Goal: Navigation & Orientation: Find specific page/section

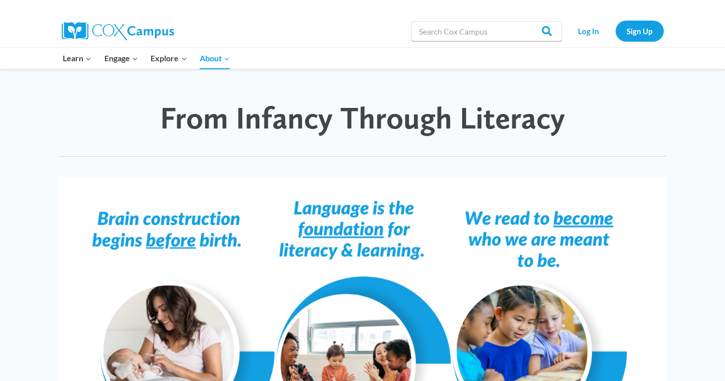
click at [124, 26] on img at bounding box center [118, 31] width 112 height 18
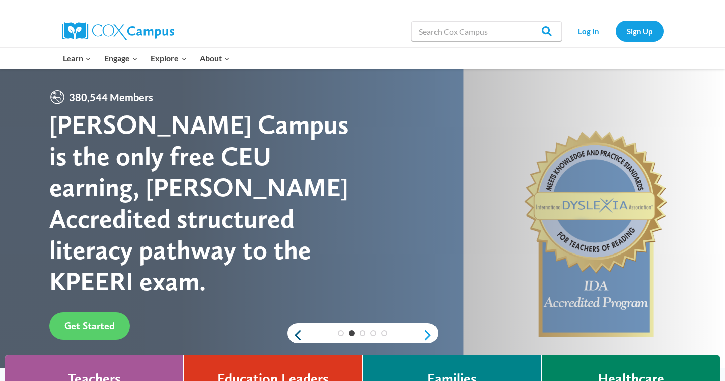
click at [299, 338] on link "Previous" at bounding box center [295, 335] width 15 height 12
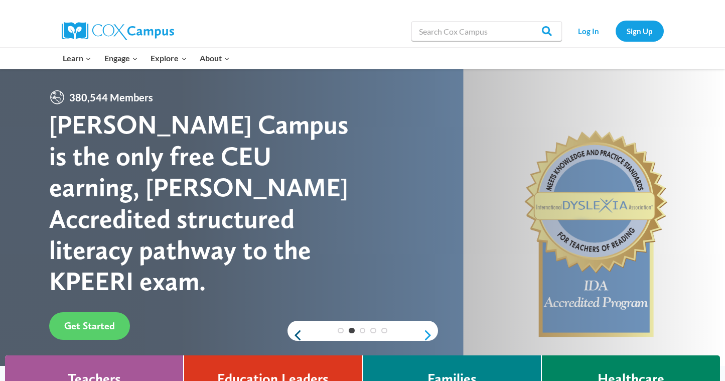
click at [299, 338] on div "The [PERSON_NAME] Campus Yearlong Learning Journey is Back! Join this FREE live…" at bounding box center [362, 219] width 725 height 301
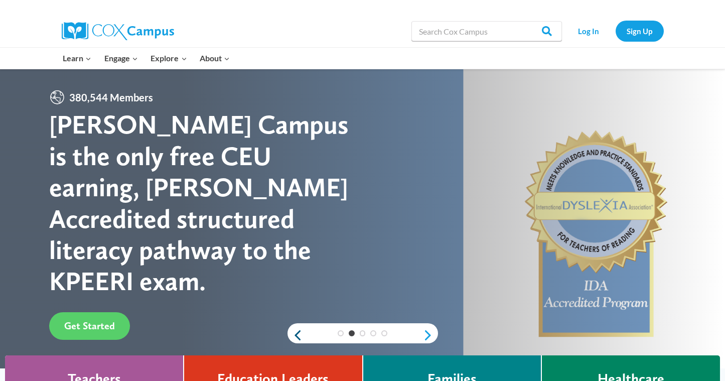
click at [299, 338] on link "Previous" at bounding box center [295, 335] width 15 height 12
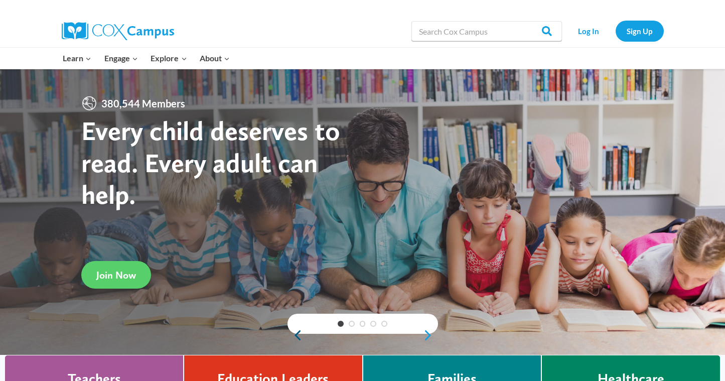
click at [299, 338] on div at bounding box center [362, 212] width 725 height 286
click at [299, 336] on link "Previous" at bounding box center [295, 335] width 15 height 12
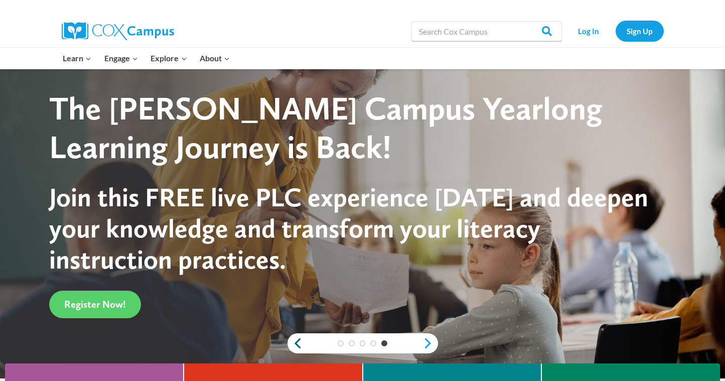
click at [296, 342] on link "Previous" at bounding box center [295, 343] width 15 height 12
